Goal: Contribute content: Contribute content

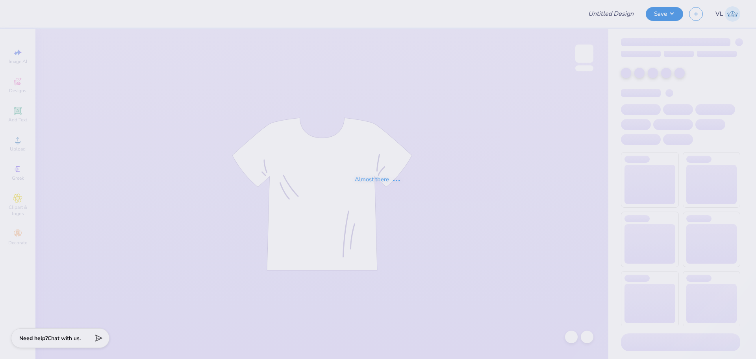
type input "Merch"
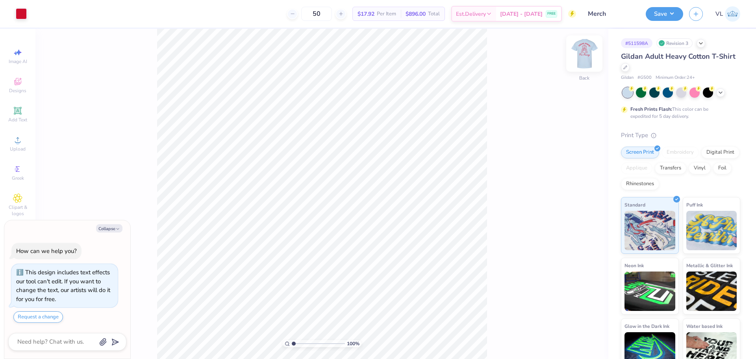
click at [580, 54] on img at bounding box center [585, 54] width 32 height 32
click at [582, 49] on img at bounding box center [585, 54] width 32 height 32
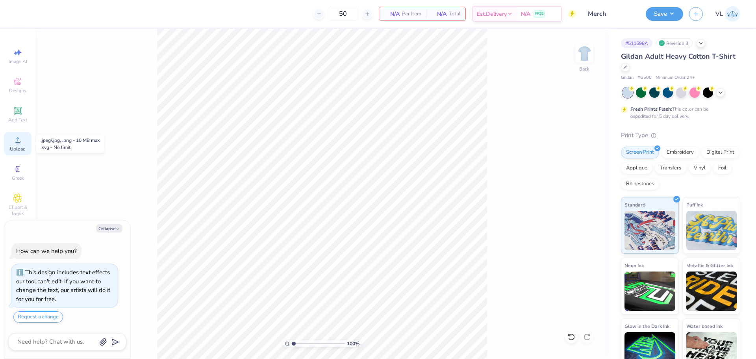
click at [24, 146] on span "Upload" at bounding box center [18, 149] width 16 height 6
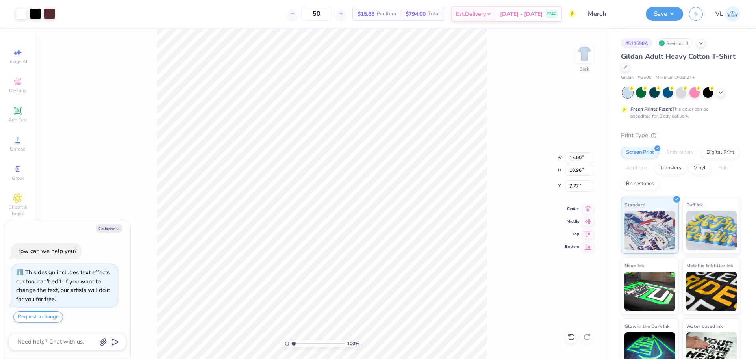
type textarea "x"
click at [569, 163] on input "15.00" at bounding box center [579, 157] width 28 height 11
type input "3.5"
type textarea "x"
type input "3.50"
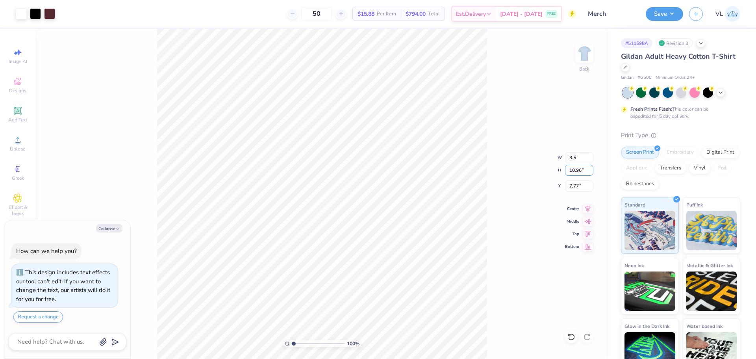
type input "2.56"
type input "3"
type textarea "x"
type input "3.00"
click at [593, 57] on div "100 % Back W 3.50 3.50 " H 2.56 2.56 " Y 3.00 3.00 " Center Middle Top Bottom" at bounding box center [321, 194] width 573 height 330
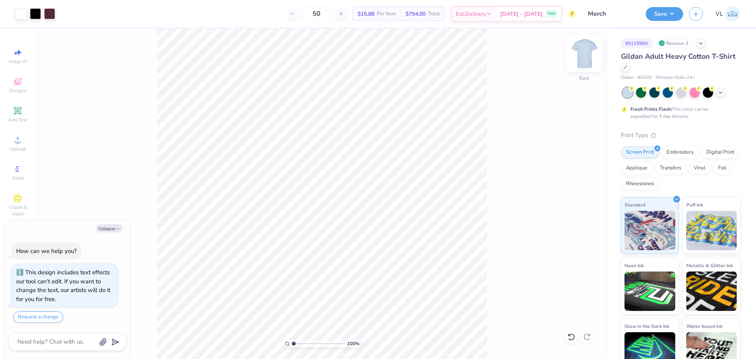
click at [587, 53] on img at bounding box center [585, 54] width 32 height 32
click at [18, 143] on circle at bounding box center [17, 142] width 4 height 4
click at [575, 143] on div "100 % Front W 14.65 14.65 " H 13.46 13.46 " Y 7.52 7.52 " Center Middle Top Bot…" at bounding box center [321, 194] width 573 height 330
click at [576, 159] on div "100 % Front" at bounding box center [321, 194] width 573 height 330
click at [109, 43] on div "100 % Front" at bounding box center [321, 194] width 573 height 330
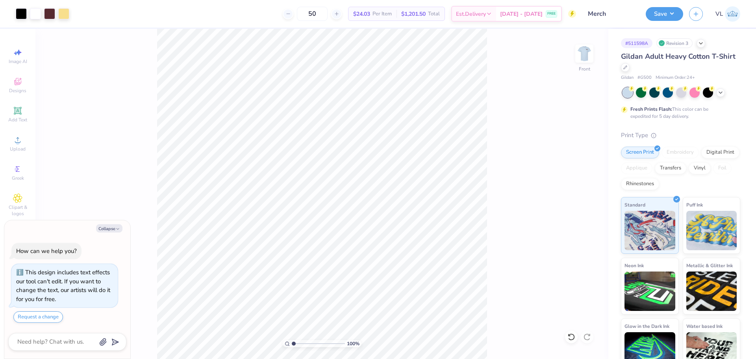
type textarea "x"
click at [576, 154] on input "14.65" at bounding box center [579, 157] width 28 height 11
type input "12.5"
type textarea "x"
type input "12.50"
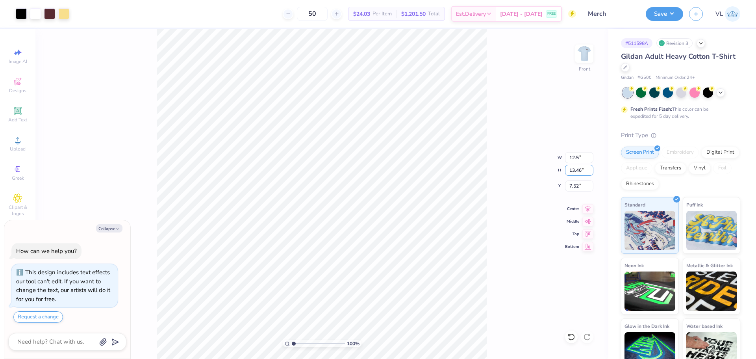
type input "11.49"
type input "3"
type textarea "x"
type input "3.00"
click at [345, 273] on li "Group" at bounding box center [347, 272] width 62 height 15
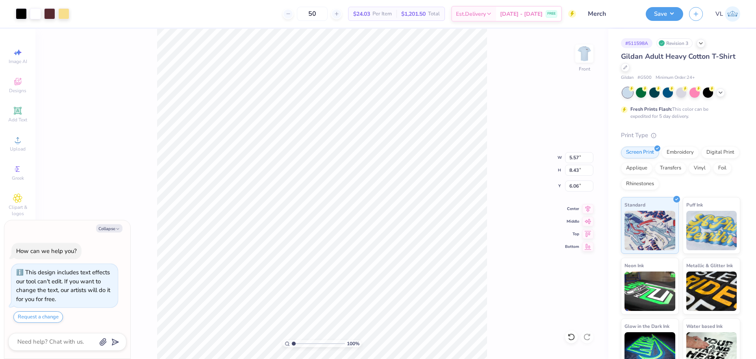
type textarea "x"
type input "12.50"
type input "11.49"
type input "3.00"
type textarea "x"
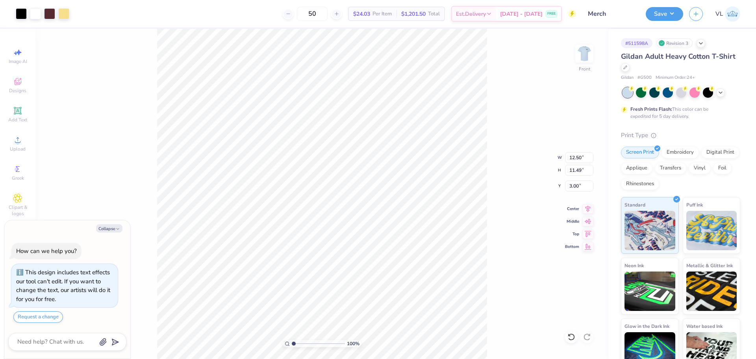
type input "5.57"
type input "8.43"
type input "6.06"
click at [369, 230] on li "Group" at bounding box center [371, 226] width 62 height 15
click at [591, 51] on img at bounding box center [585, 54] width 32 height 32
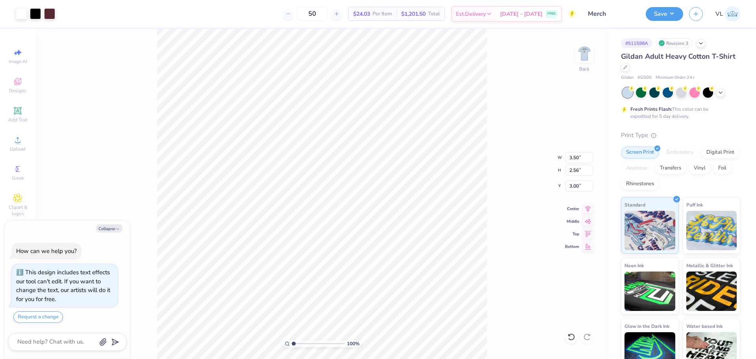
click at [666, 22] on div "Save VL" at bounding box center [701, 14] width 110 height 28
click at [664, 2] on div "Save VL" at bounding box center [701, 14] width 110 height 28
click at [664, 13] on button "Save" at bounding box center [664, 13] width 37 height 14
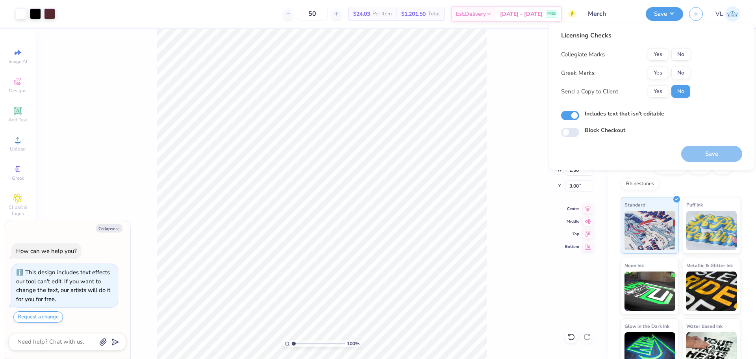
type textarea "x"
click at [658, 56] on button "Yes" at bounding box center [658, 54] width 20 height 13
click at [679, 73] on button "No" at bounding box center [680, 73] width 19 height 13
click at [710, 153] on button "Save" at bounding box center [711, 154] width 61 height 16
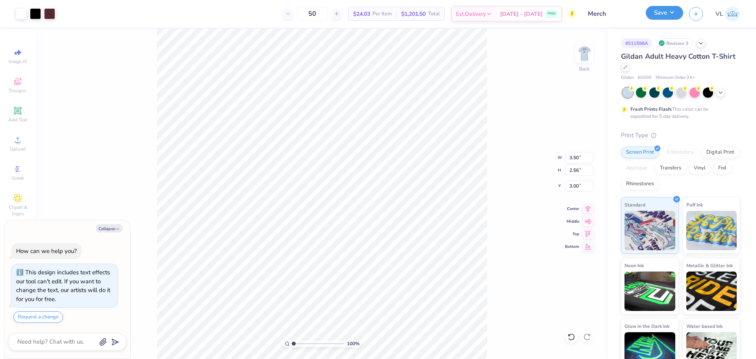
click at [674, 16] on button "Save" at bounding box center [664, 13] width 37 height 14
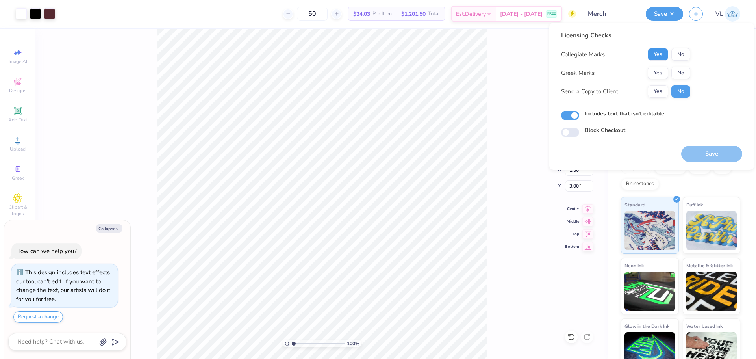
click at [655, 52] on button "Yes" at bounding box center [658, 54] width 20 height 13
click at [676, 71] on button "No" at bounding box center [680, 73] width 19 height 13
type textarea "x"
